Goal: Task Accomplishment & Management: Use online tool/utility

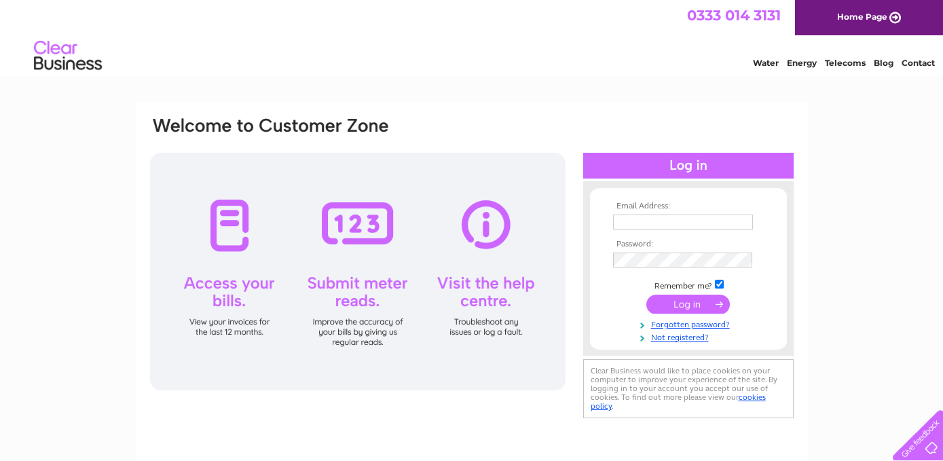
type input "elaine@bridalboutiquestirling.com"
click at [680, 303] on input "submit" at bounding box center [689, 304] width 84 height 19
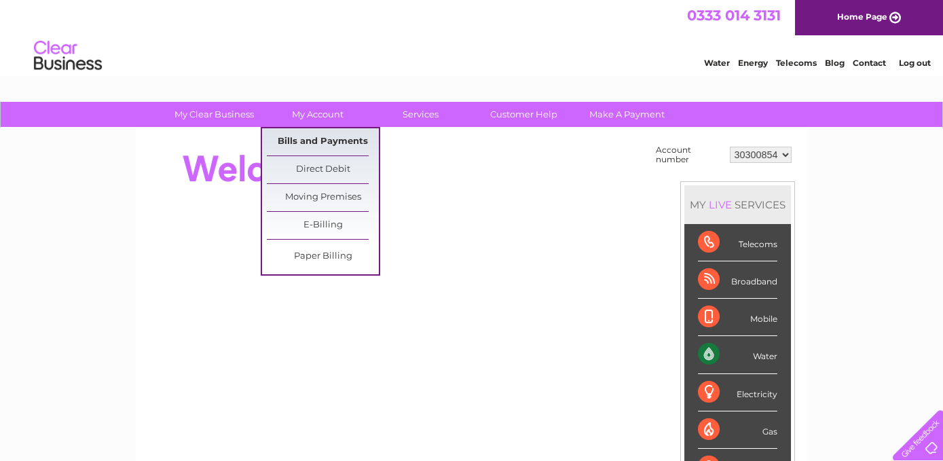
click at [317, 144] on link "Bills and Payments" at bounding box center [323, 141] width 112 height 27
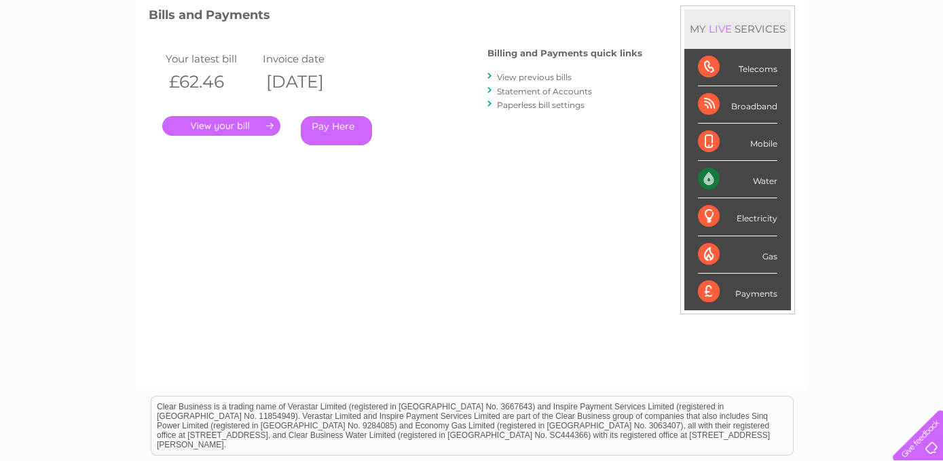
scroll to position [204, 0]
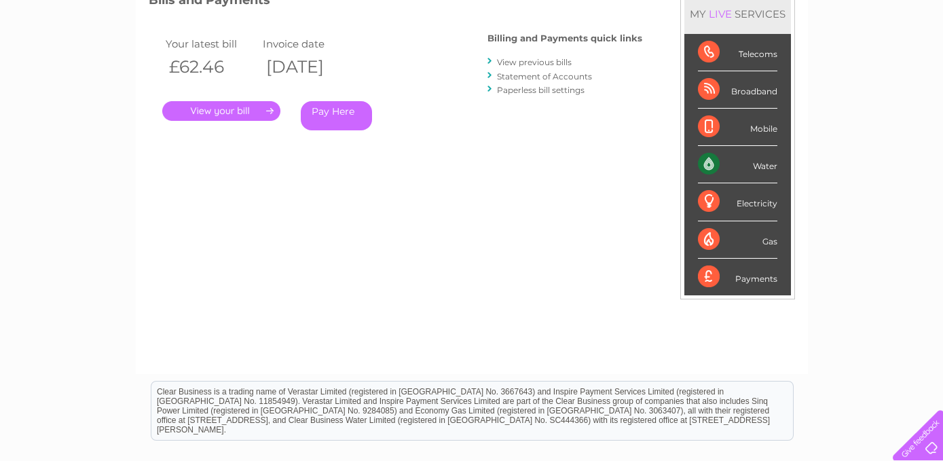
click at [222, 107] on link "." at bounding box center [221, 111] width 118 height 20
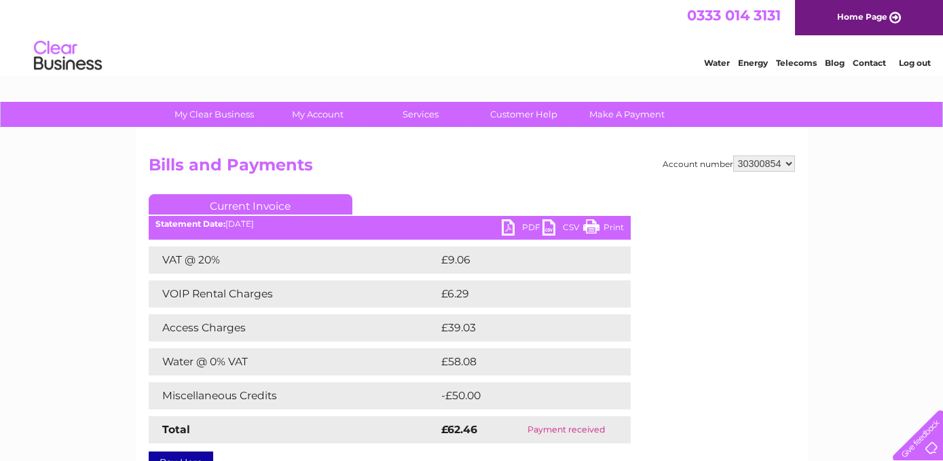
click at [527, 228] on link "PDF" at bounding box center [522, 229] width 41 height 20
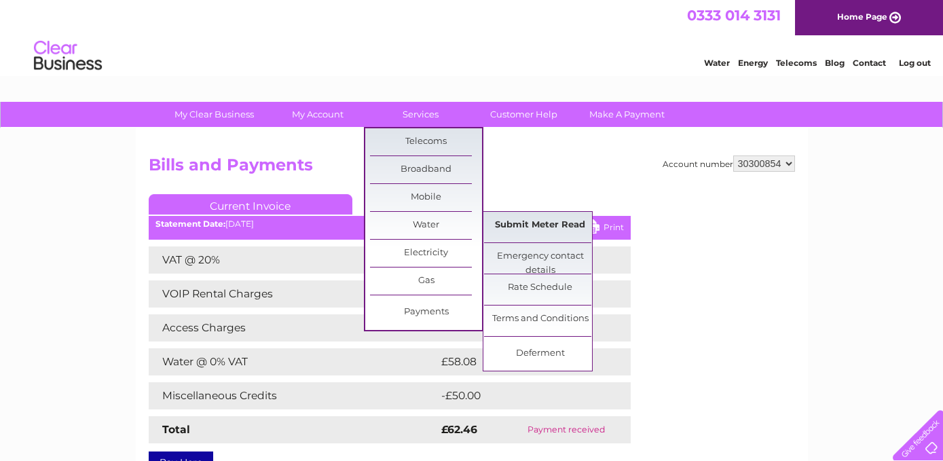
click at [524, 225] on link "Submit Meter Read" at bounding box center [540, 225] width 112 height 27
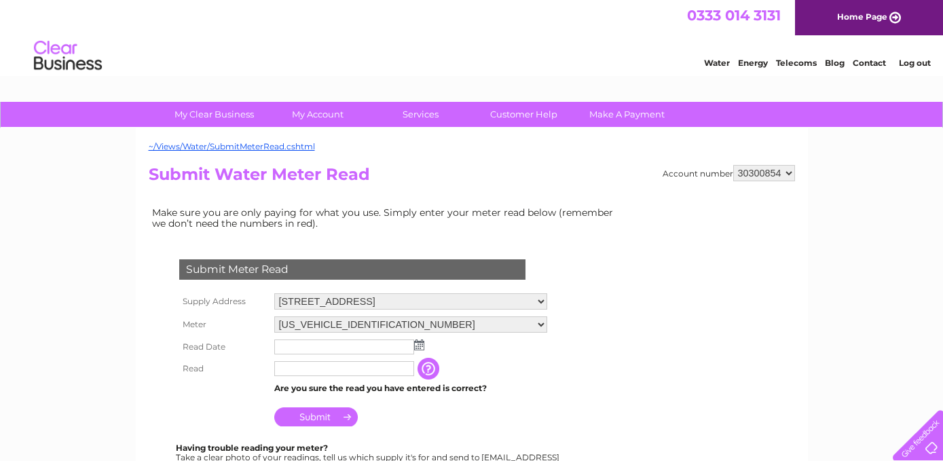
click at [420, 346] on img at bounding box center [419, 345] width 10 height 11
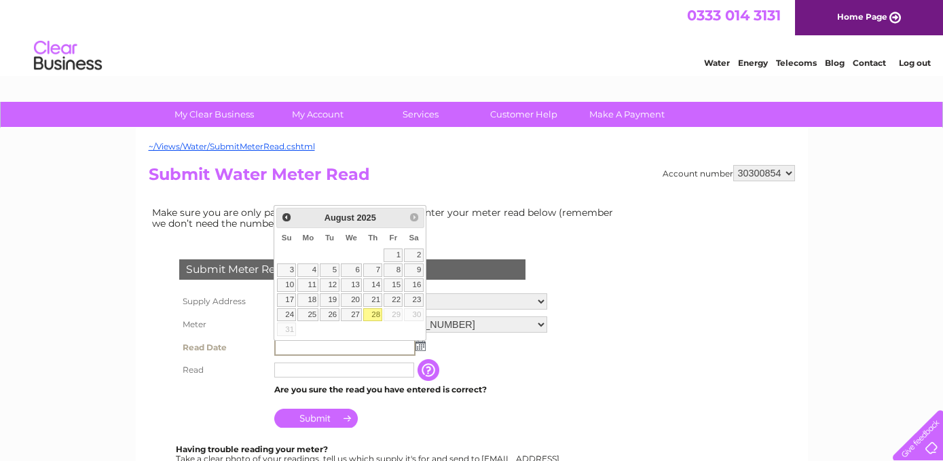
click at [374, 311] on link "28" at bounding box center [372, 315] width 19 height 14
type input "[DATE]"
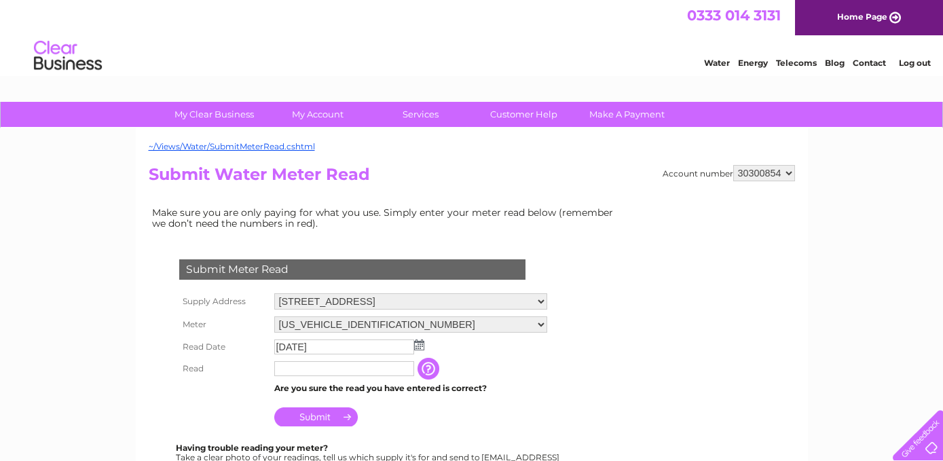
click at [312, 371] on input "text" at bounding box center [344, 368] width 140 height 15
click at [287, 367] on input "797" at bounding box center [344, 369] width 141 height 16
click at [296, 364] on input "797" at bounding box center [344, 369] width 141 height 16
type input "79"
click at [429, 370] on input "button" at bounding box center [430, 369] width 24 height 22
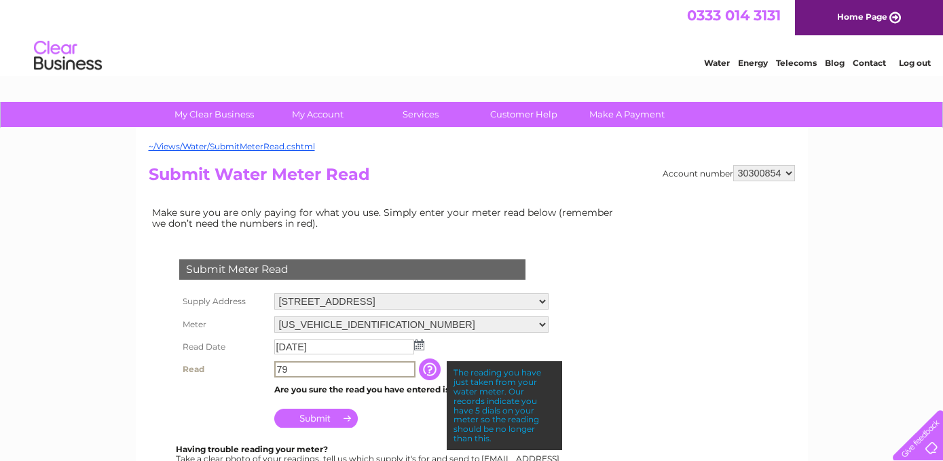
click at [286, 365] on input "79" at bounding box center [344, 369] width 141 height 16
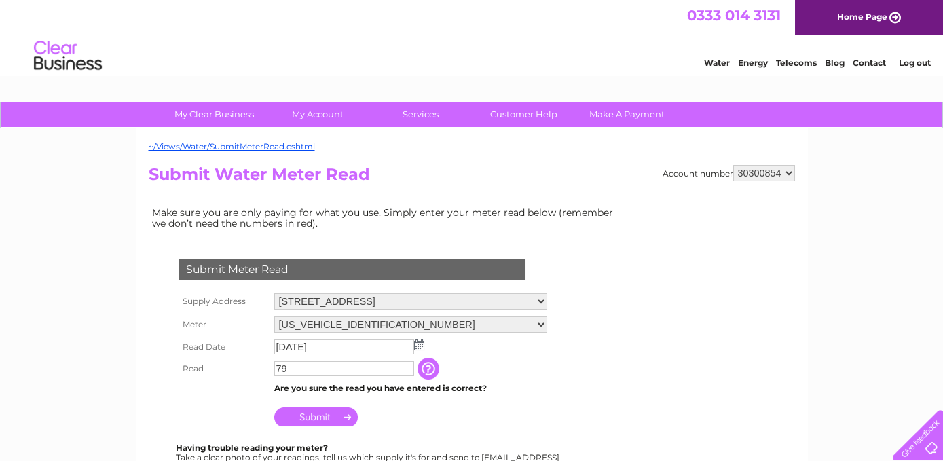
click at [427, 369] on input "button" at bounding box center [430, 369] width 24 height 22
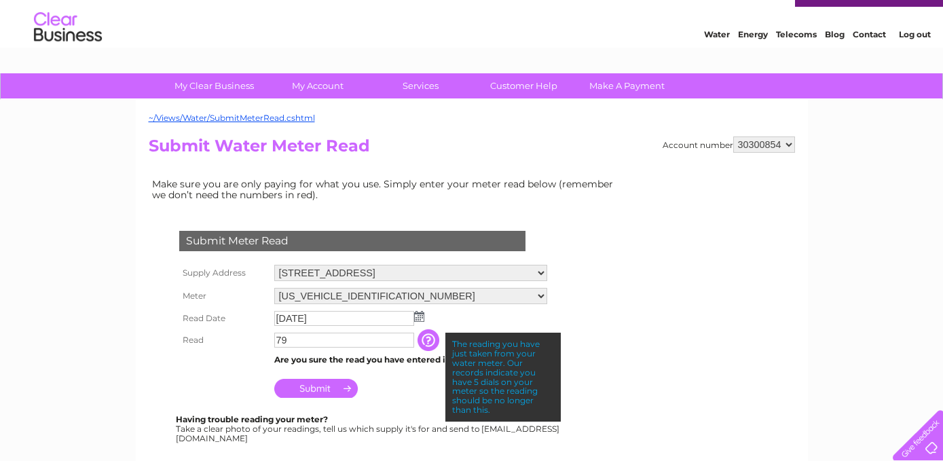
scroll to position [68, 0]
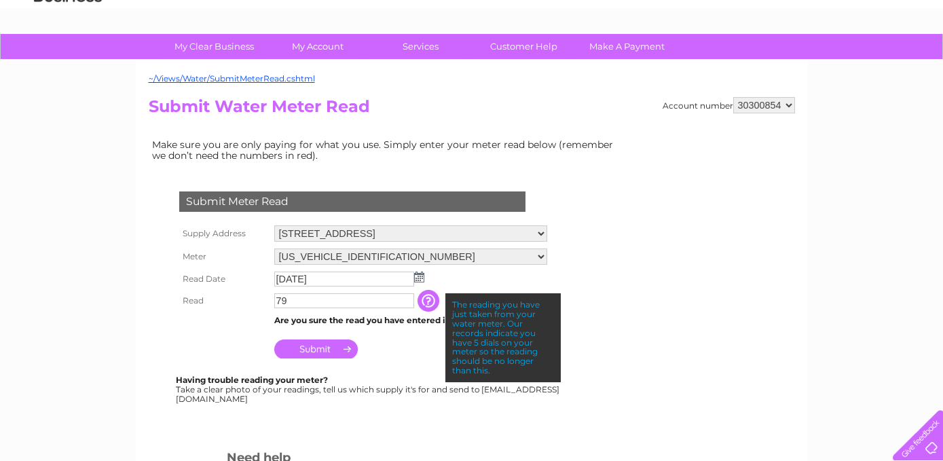
click at [317, 344] on input "Submit" at bounding box center [316, 349] width 84 height 19
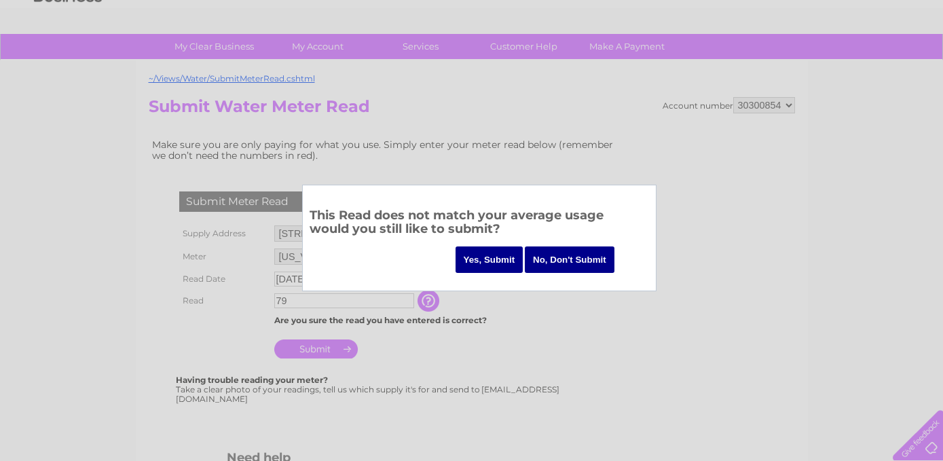
click at [499, 254] on input "Yes, Submit" at bounding box center [490, 260] width 68 height 26
